Goal: Check status: Check status

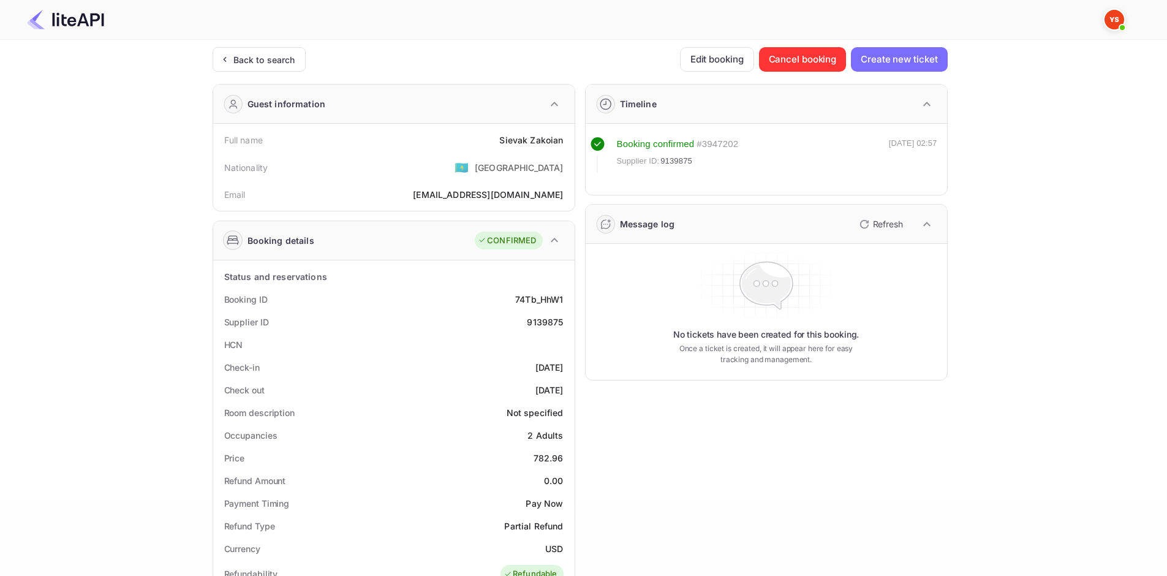
click at [232, 58] on div "Back to search" at bounding box center [256, 59] width 77 height 13
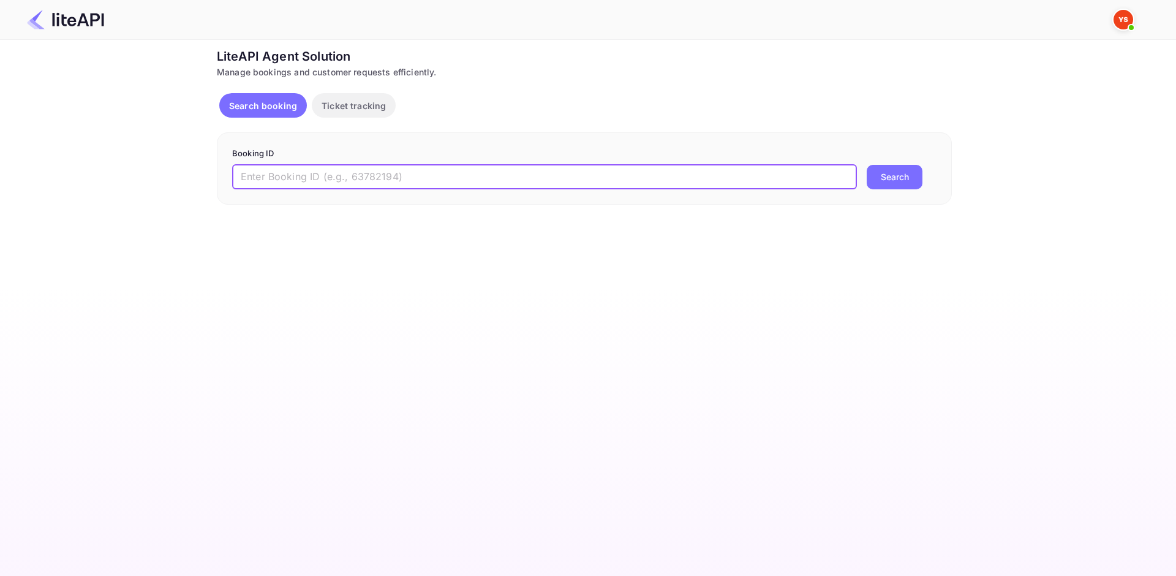
click at [510, 171] on input "text" at bounding box center [544, 177] width 625 height 25
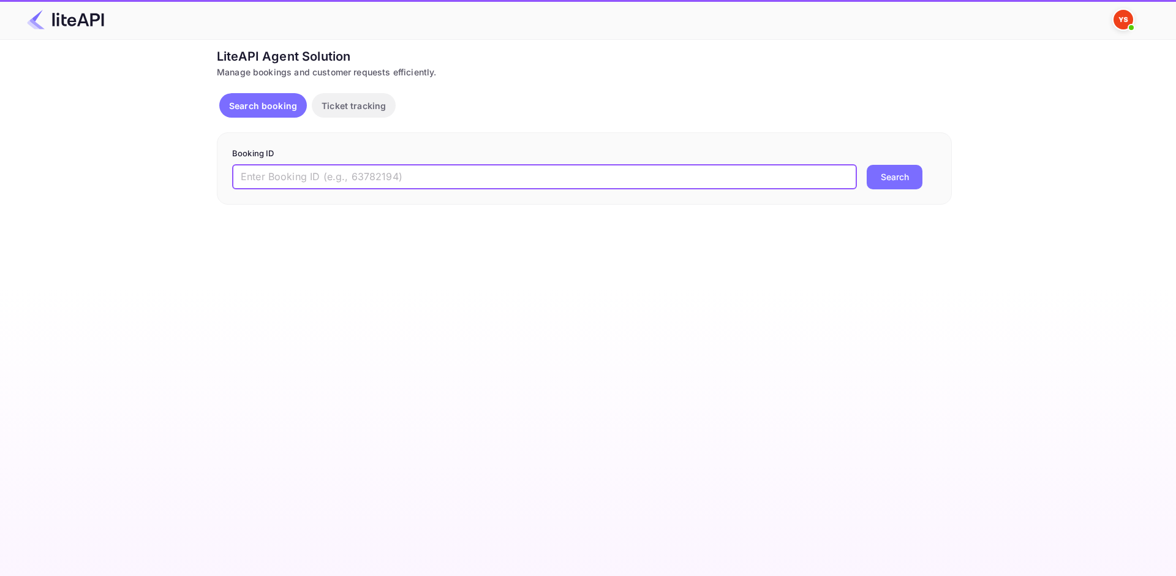
paste input "7804378"
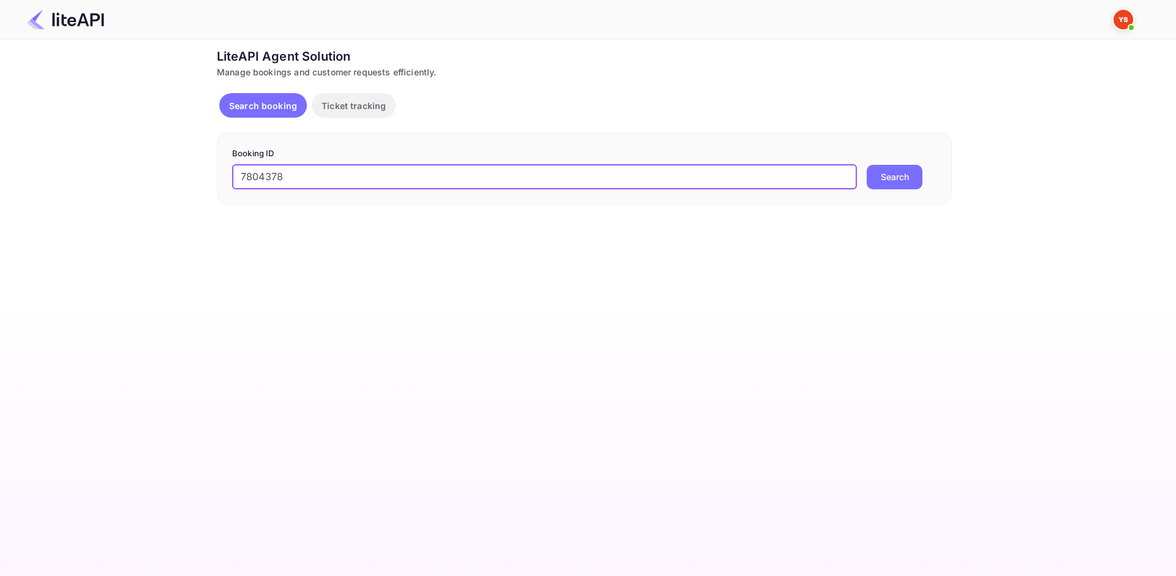
type input "7804378"
click at [910, 173] on button "Search" at bounding box center [895, 177] width 56 height 25
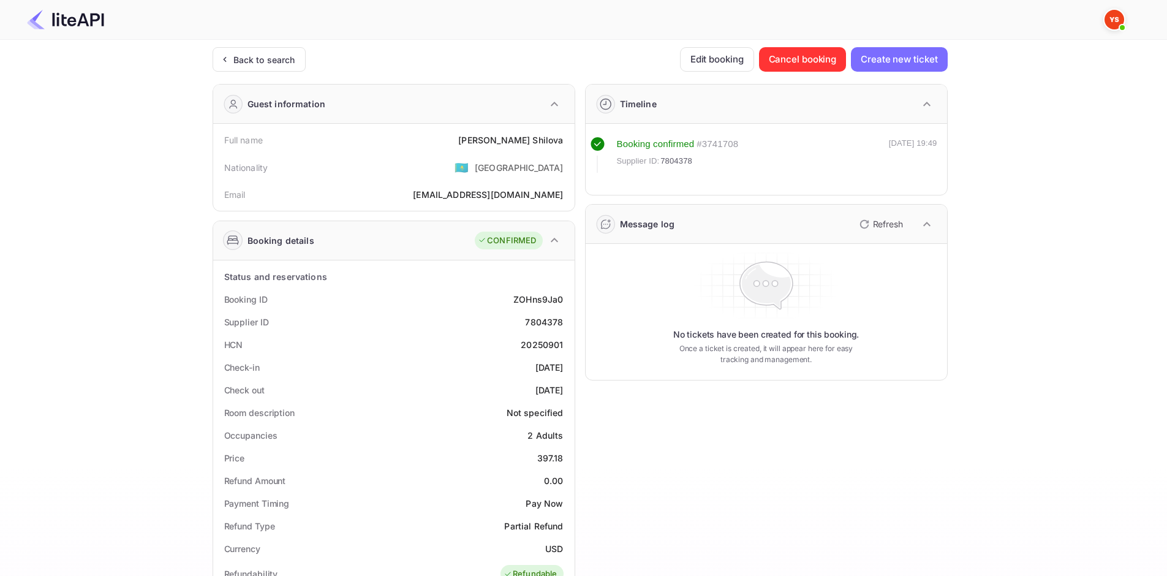
click at [506, 154] on div "Nationality 🇰🇿 [DEMOGRAPHIC_DATA]" at bounding box center [394, 167] width 352 height 32
click at [510, 138] on div "[PERSON_NAME]" at bounding box center [510, 140] width 105 height 13
copy div "[PERSON_NAME]"
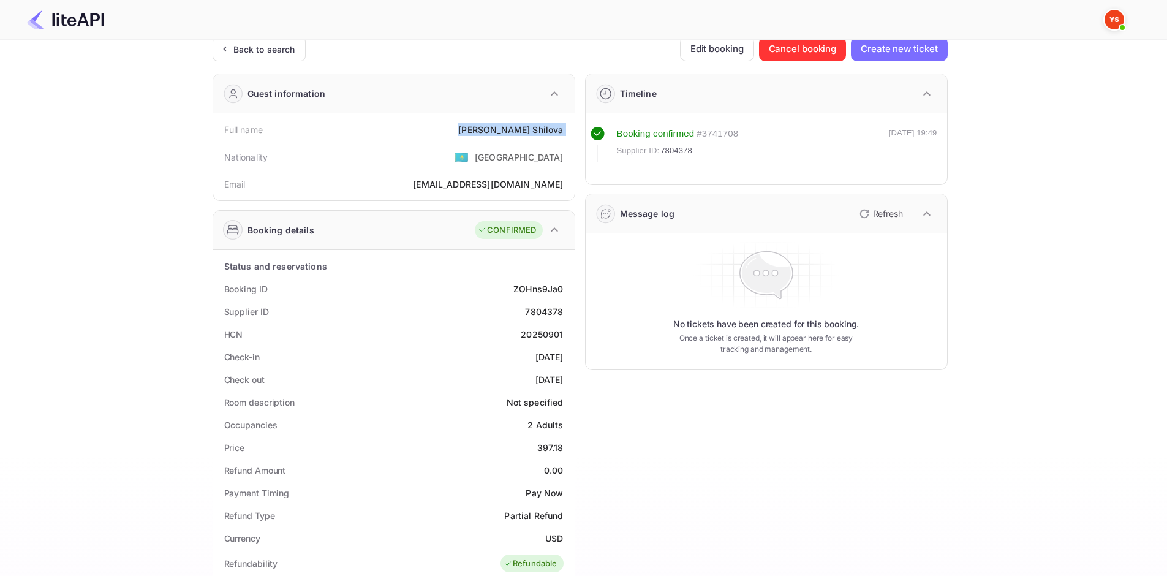
scroll to position [306, 0]
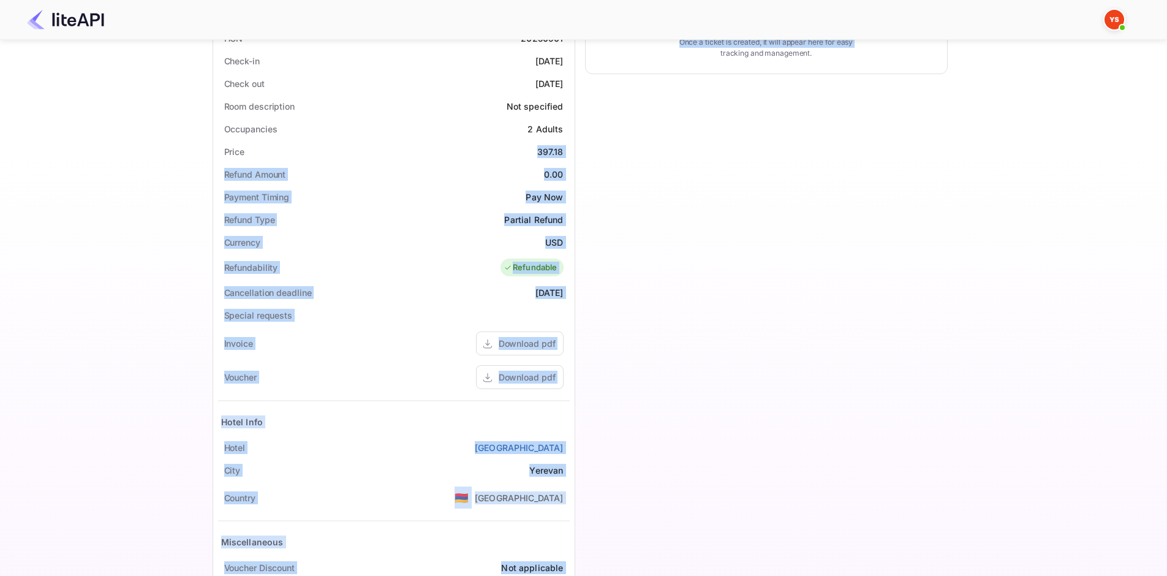
drag, startPoint x: 538, startPoint y: 151, endPoint x: 575, endPoint y: 159, distance: 37.0
click at [575, 159] on div "Guest information Full name [PERSON_NAME] Nationality 🇰🇿 [DEMOGRAPHIC_DATA] Ema…" at bounding box center [575, 203] width 745 height 870
click at [564, 153] on div "Price 397.18" at bounding box center [394, 151] width 352 height 23
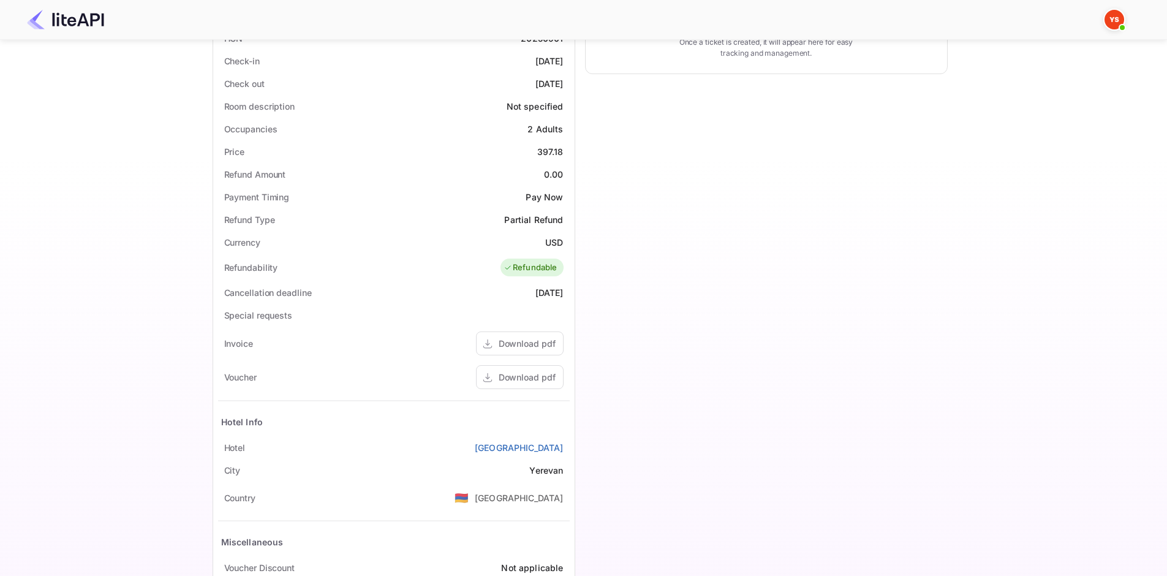
click at [549, 146] on div "397.18" at bounding box center [550, 151] width 26 height 13
click at [551, 148] on div "397.18" at bounding box center [550, 151] width 26 height 13
copy div "397.18"
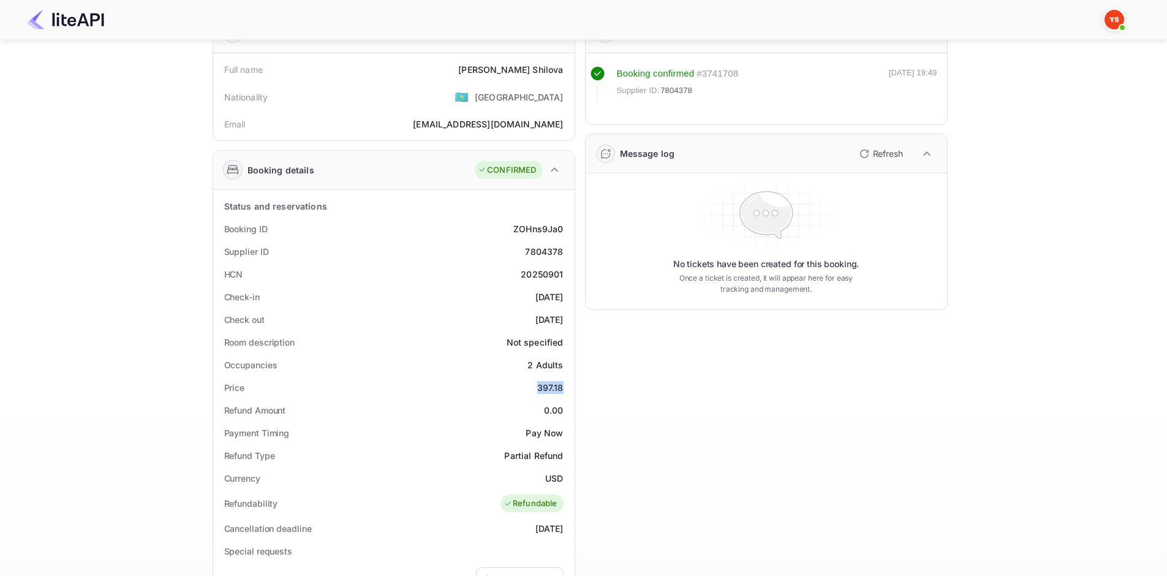
scroll to position [0, 0]
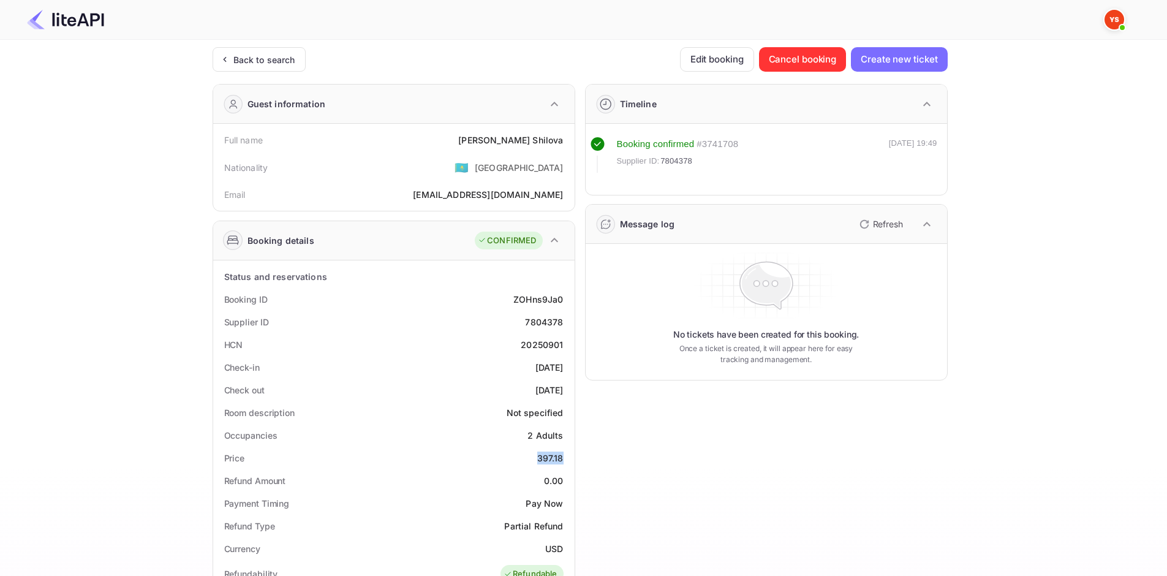
click at [74, 13] on img at bounding box center [65, 20] width 77 height 20
click at [58, 26] on img at bounding box center [65, 20] width 77 height 20
click at [229, 58] on icon at bounding box center [224, 59] width 13 height 12
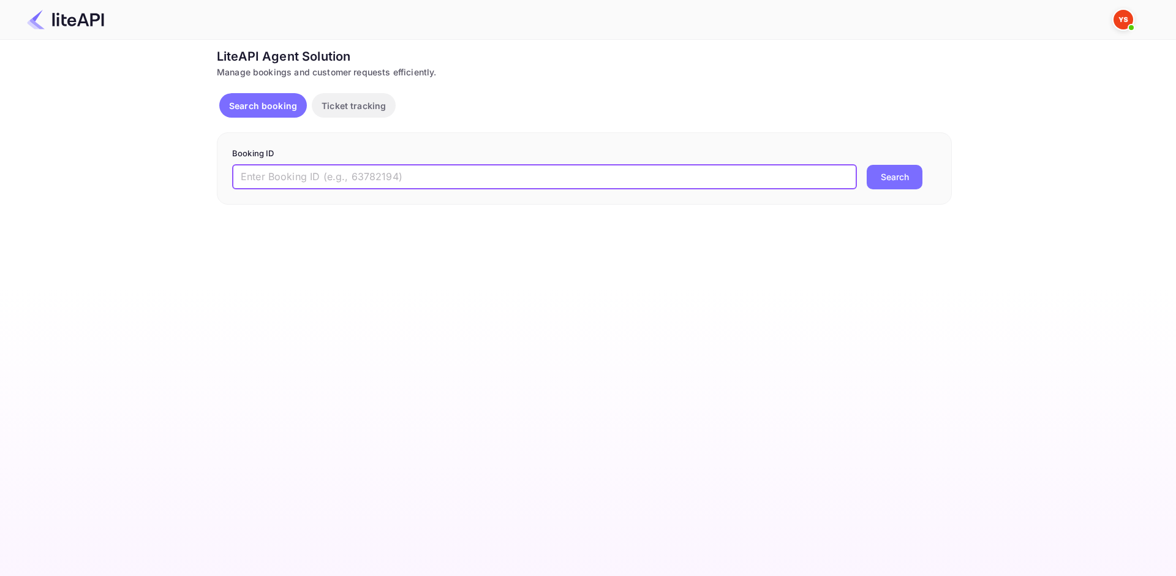
paste input "Nuitee"
type input "Nuitee"
click at [883, 187] on button "Search" at bounding box center [895, 177] width 56 height 25
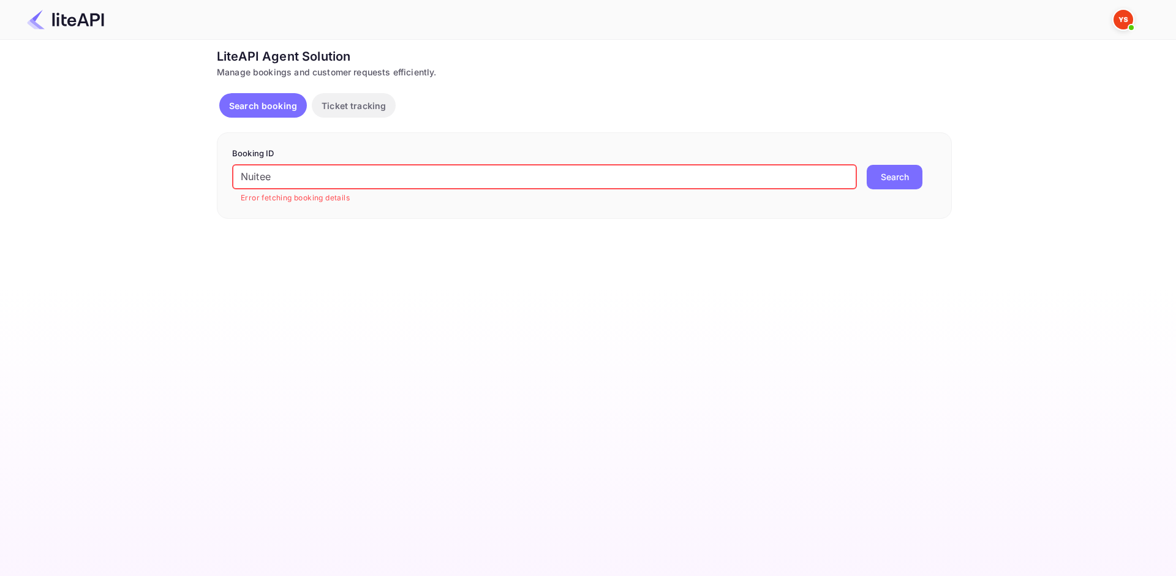
drag, startPoint x: 383, startPoint y: 176, endPoint x: 1, endPoint y: 165, distance: 382.4
click at [0, 154] on div "Unsaved Changes Ticket Affiliate URL [URL][DOMAIN_NAME] Business partner name N…" at bounding box center [580, 129] width 1161 height 179
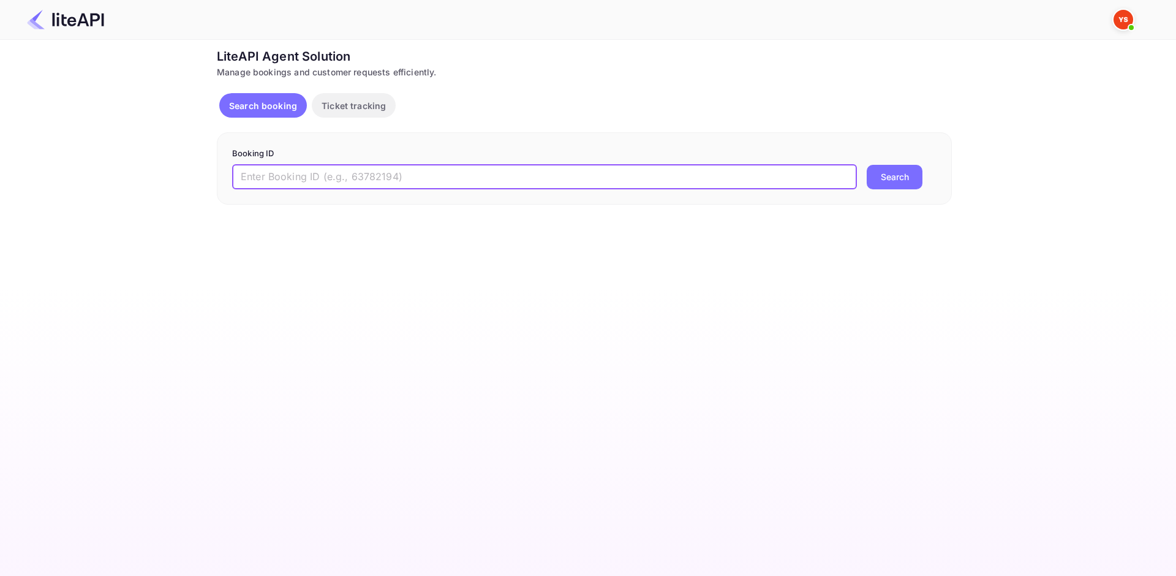
paste input "9033059"
type input "9033059"
click at [891, 169] on button "Search" at bounding box center [895, 177] width 56 height 25
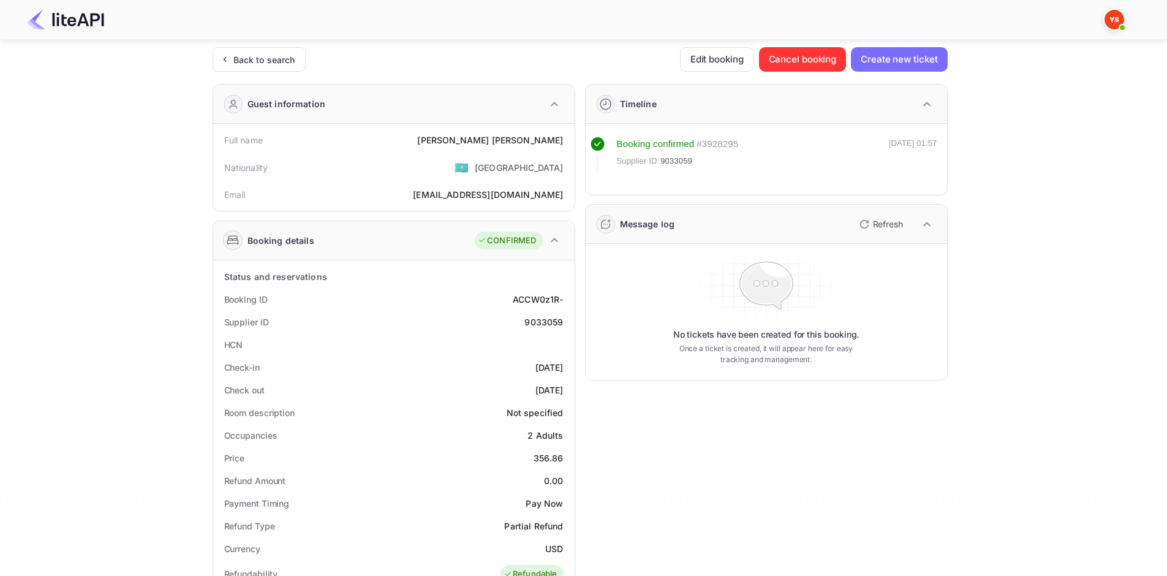
scroll to position [383, 0]
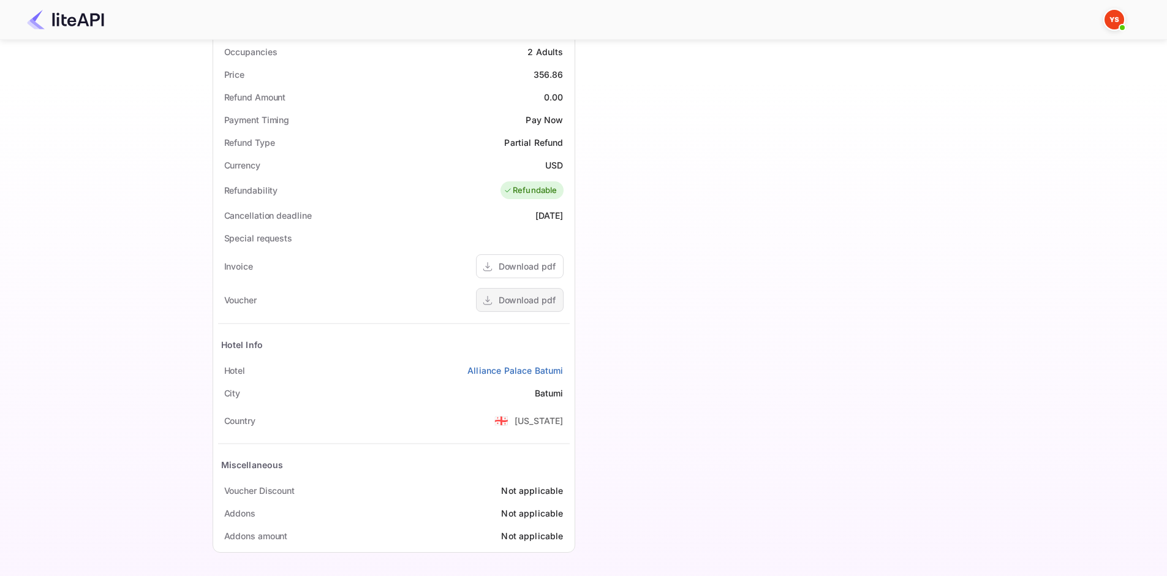
click at [512, 305] on div "Download pdf" at bounding box center [527, 299] width 57 height 13
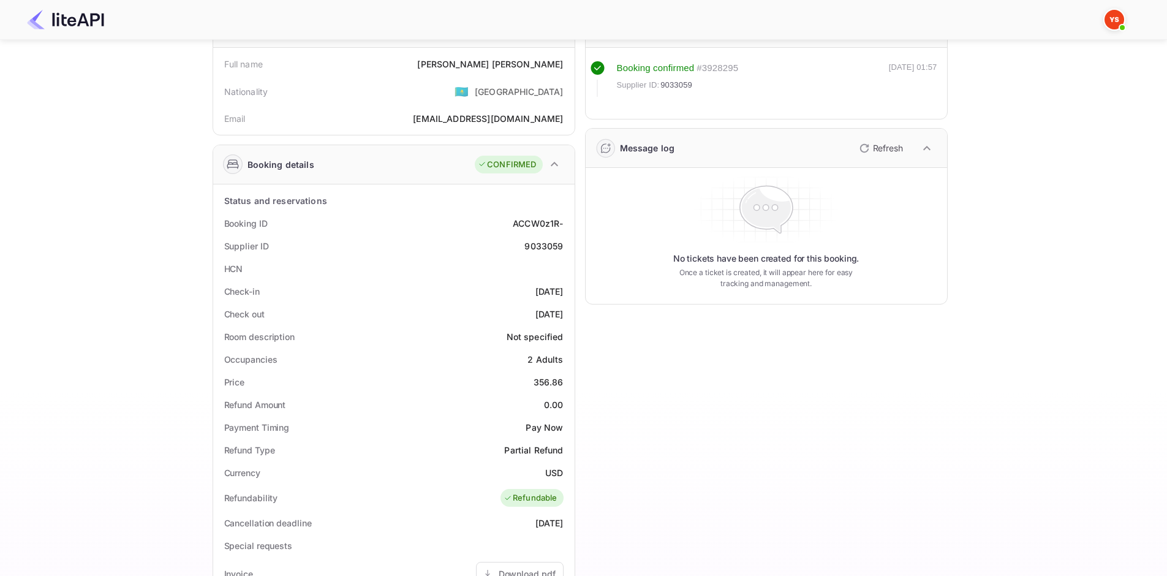
scroll to position [16, 0]
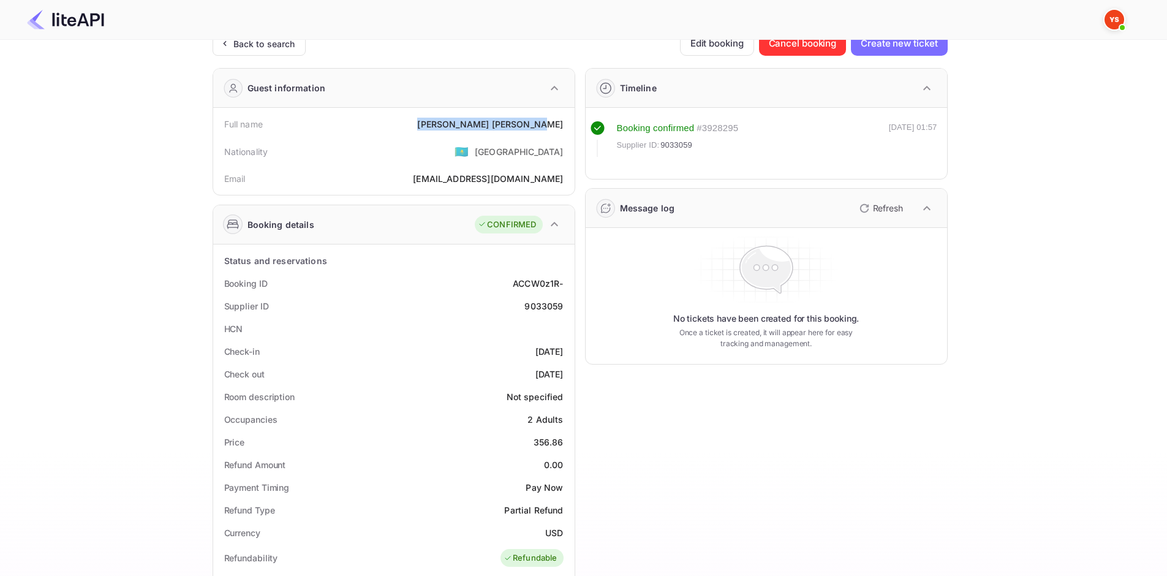
drag, startPoint x: 483, startPoint y: 119, endPoint x: 565, endPoint y: 125, distance: 82.3
click at [565, 125] on div "Full name [PERSON_NAME]" at bounding box center [394, 124] width 352 height 23
copy div "[PERSON_NAME]"
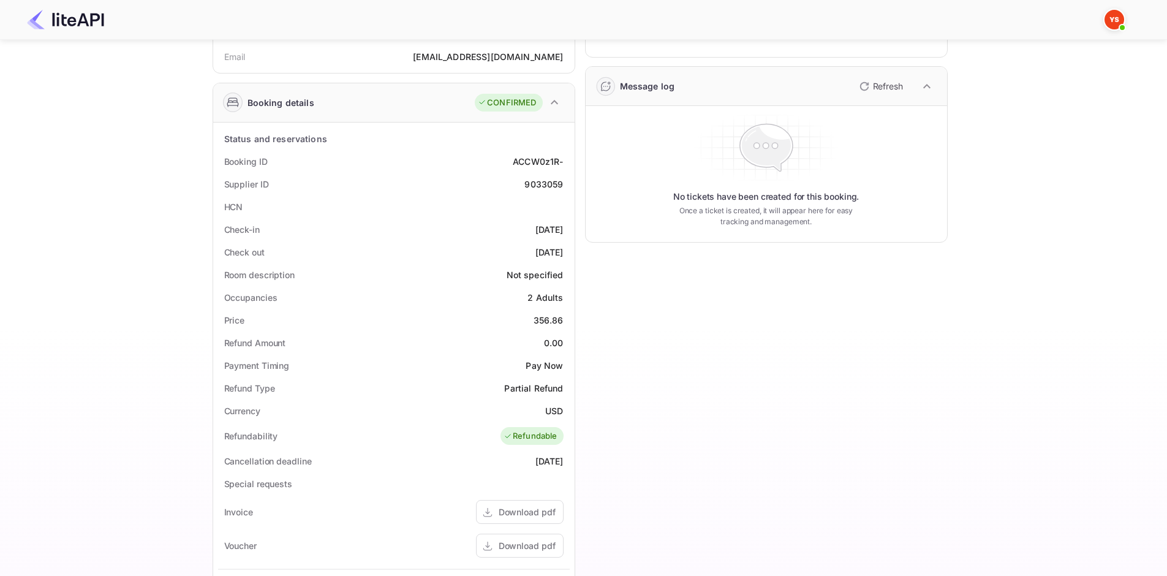
scroll to position [138, 0]
drag, startPoint x: 530, startPoint y: 320, endPoint x: 565, endPoint y: 320, distance: 34.3
click at [565, 320] on div "Price 356.86" at bounding box center [394, 319] width 352 height 23
copy div "356.86"
